Goal: Task Accomplishment & Management: Manage account settings

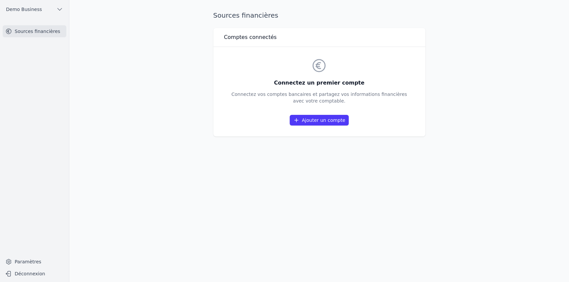
drag, startPoint x: 213, startPoint y: 11, endPoint x: 398, endPoint y: 136, distance: 223.6
click at [337, 136] on div "Sources financières Comptes connectés Connectez un premier compte Connectez vos…" at bounding box center [318, 141] width 233 height 261
click at [337, 144] on div "Sources financières Comptes connectés Connectez un premier compte Connectez vos…" at bounding box center [318, 141] width 233 height 261
drag, startPoint x: 278, startPoint y: 81, endPoint x: 383, endPoint y: 89, distance: 104.9
click at [337, 89] on div "Connectez un premier compte Connectez vos comptes bancaires et partagez vos inf…" at bounding box center [319, 92] width 176 height 68
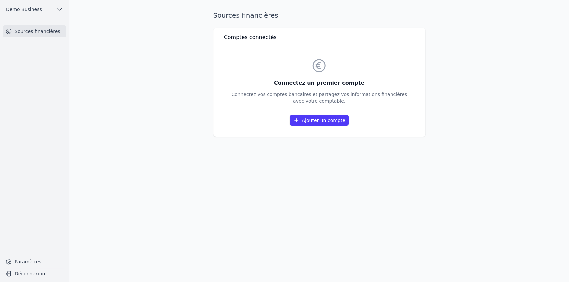
click at [311, 122] on link "Ajouter un compte" at bounding box center [318, 120] width 59 height 11
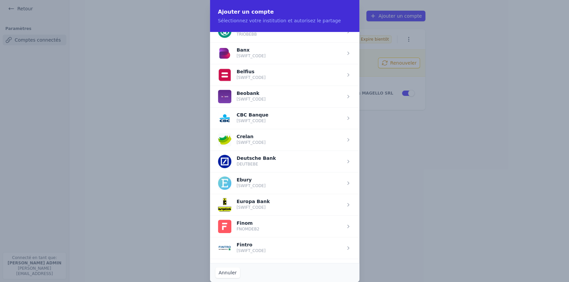
scroll to position [244, 0]
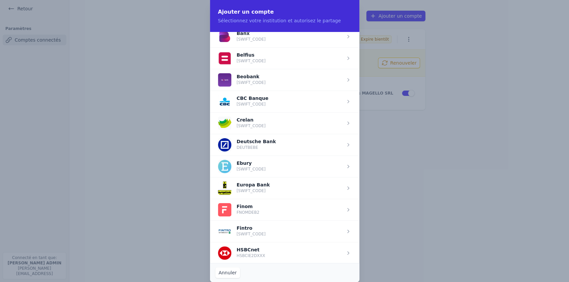
click at [270, 59] on span "button" at bounding box center [284, 58] width 149 height 22
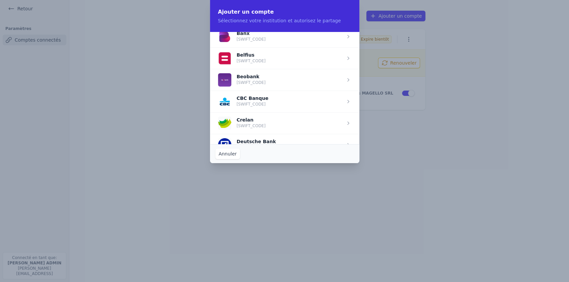
scroll to position [0, 0]
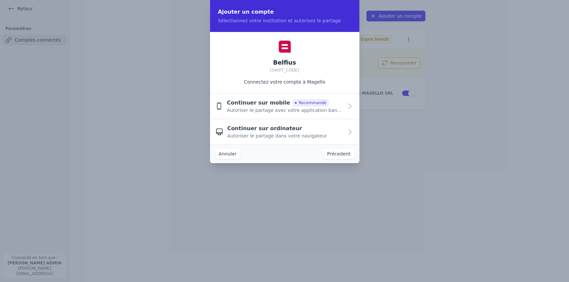
click at [279, 111] on span "Autoriser le partage avec votre application bancaire" at bounding box center [284, 110] width 116 height 7
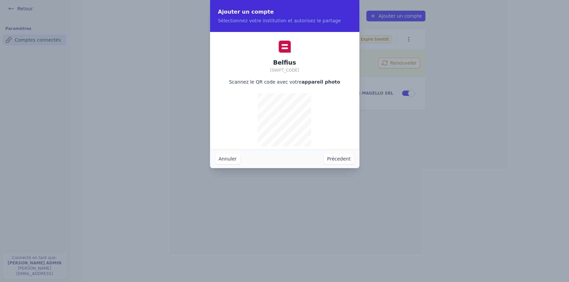
click at [331, 144] on button "Précedent" at bounding box center [338, 159] width 30 height 11
